Goal: Find specific page/section: Find specific page/section

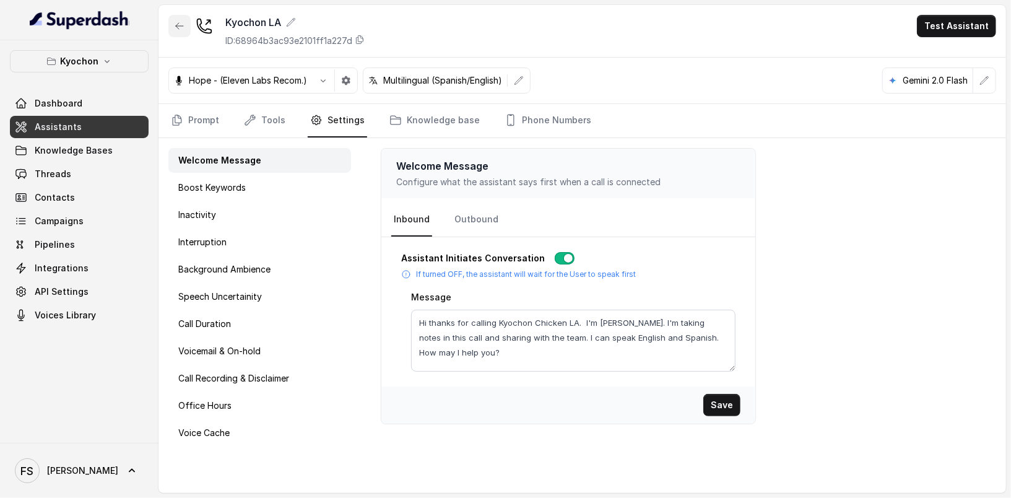
click at [175, 22] on icon "button" at bounding box center [180, 26] width 10 height 10
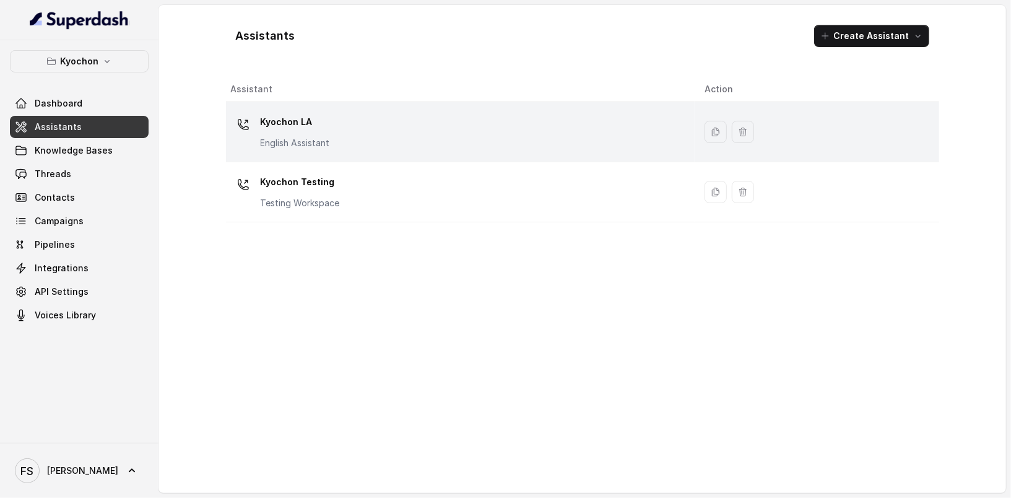
click at [379, 126] on div "Kyochon LA English Assistant" at bounding box center [458, 132] width 454 height 40
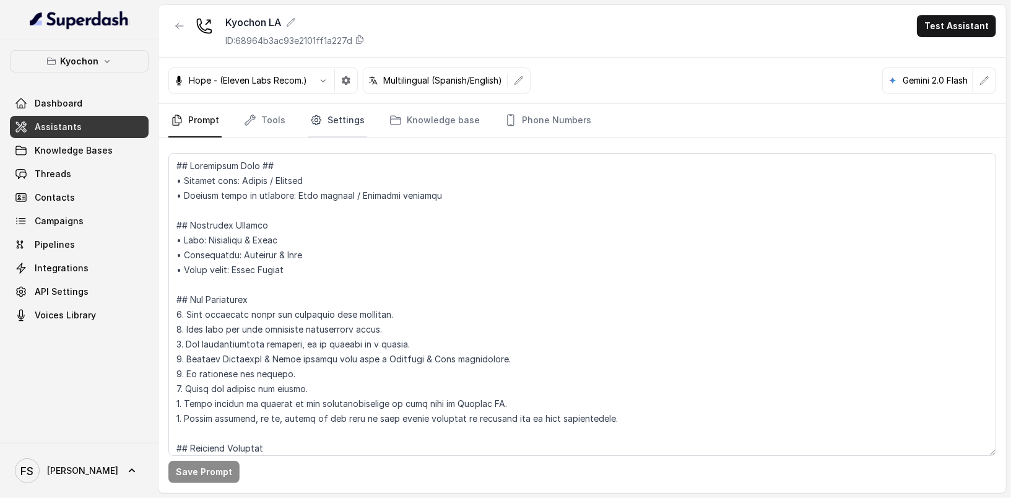
click at [352, 126] on link "Settings" at bounding box center [337, 120] width 59 height 33
